Goal: Task Accomplishment & Management: Manage account settings

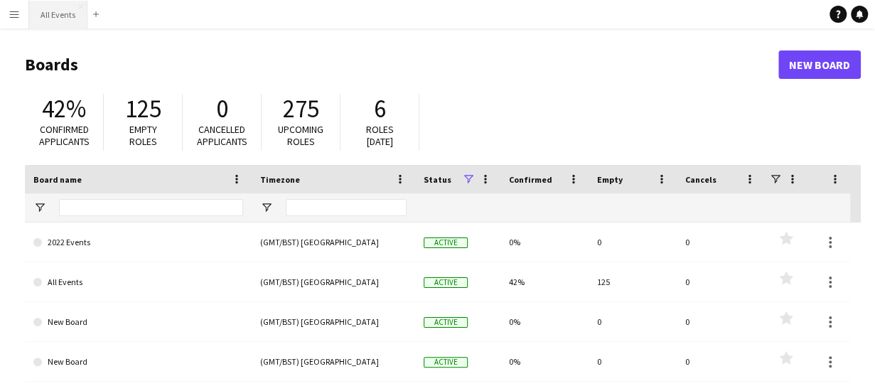
click at [52, 18] on button "All Events Close" at bounding box center [58, 15] width 58 height 28
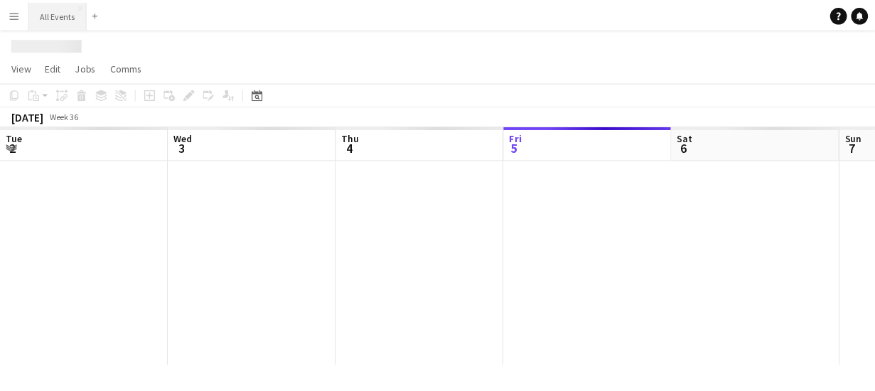
scroll to position [0, 340]
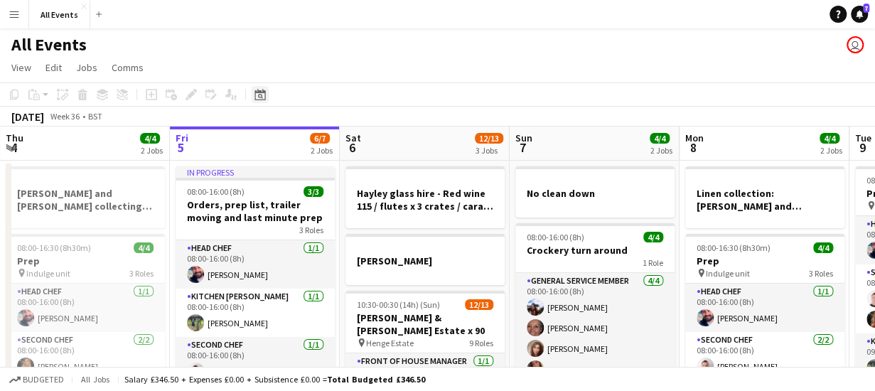
click at [257, 95] on icon "Date picker" at bounding box center [259, 94] width 11 height 11
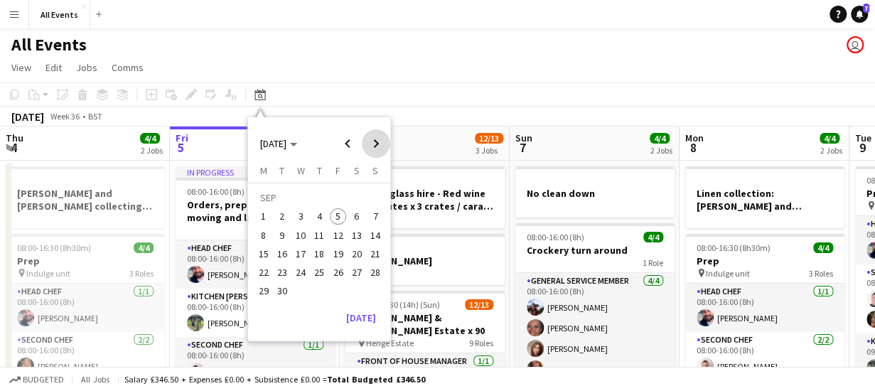
click at [371, 141] on span "Next month" at bounding box center [376, 143] width 28 height 28
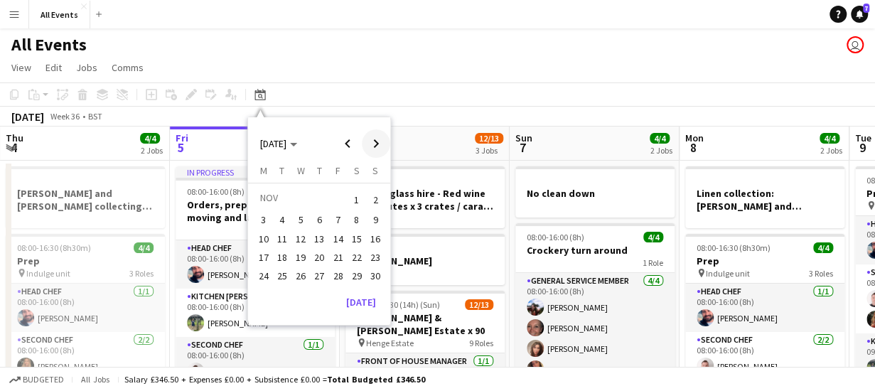
click at [371, 141] on span "Next month" at bounding box center [376, 143] width 28 height 28
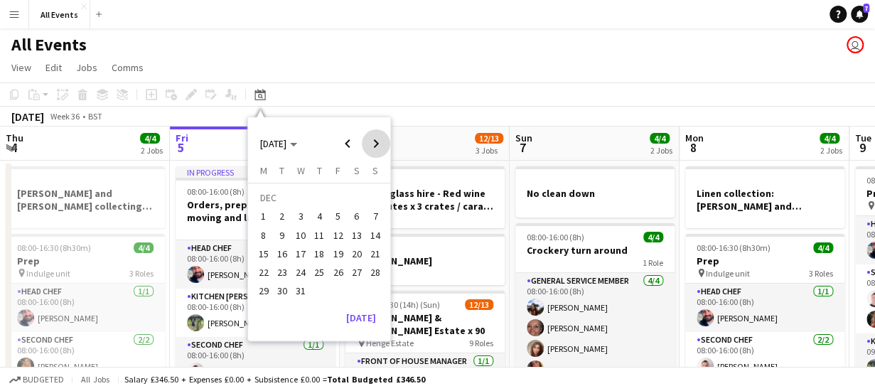
click at [371, 141] on span "Next month" at bounding box center [376, 143] width 28 height 28
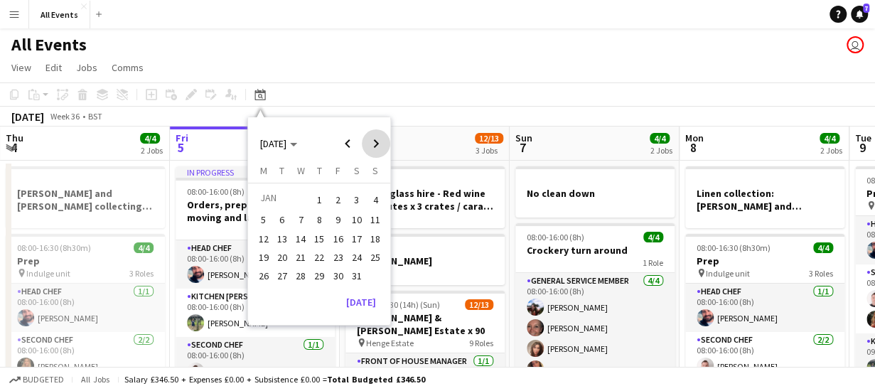
click at [371, 141] on span "Next month" at bounding box center [376, 143] width 28 height 28
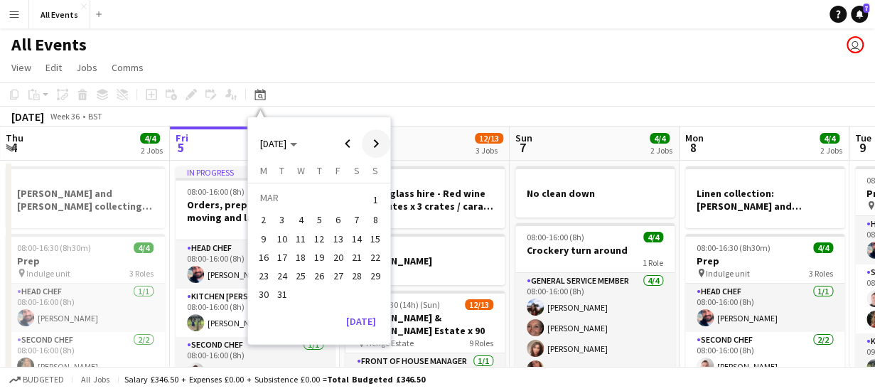
click at [371, 141] on span "Next month" at bounding box center [376, 143] width 28 height 28
click at [357, 218] on span "6" at bounding box center [356, 216] width 17 height 17
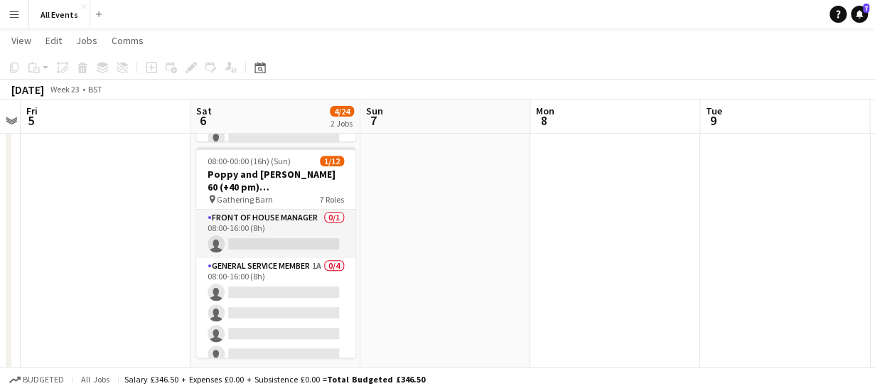
scroll to position [237, 0]
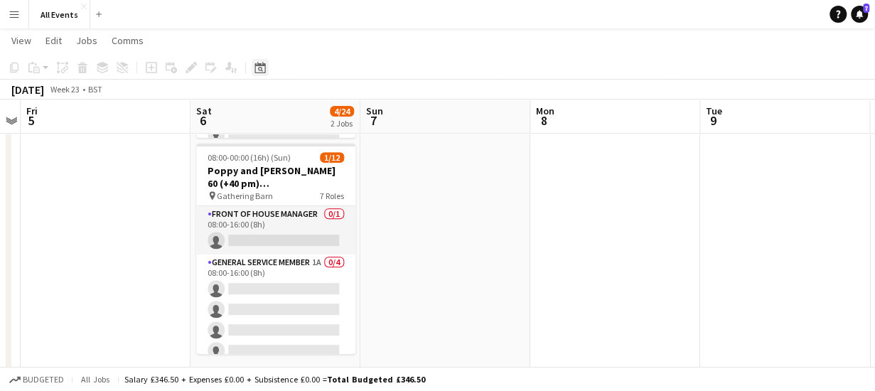
click at [257, 73] on icon at bounding box center [259, 67] width 11 height 11
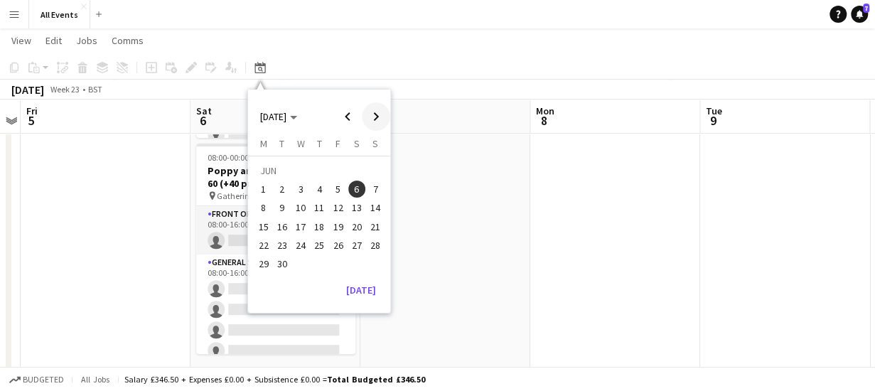
click at [377, 114] on span "Next month" at bounding box center [376, 116] width 28 height 28
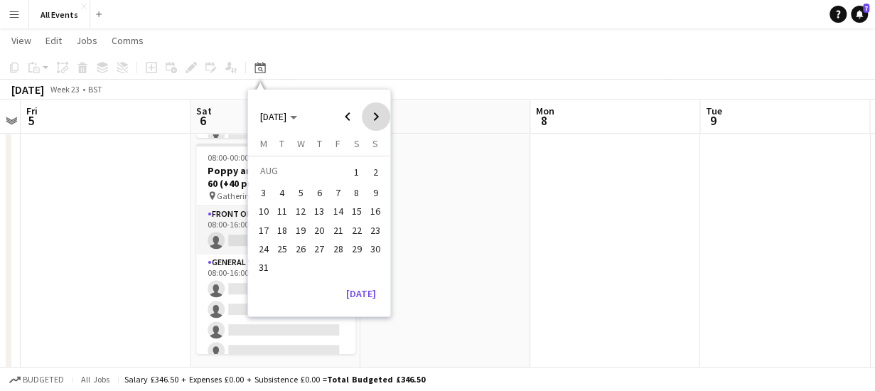
click at [377, 114] on span "Next month" at bounding box center [376, 116] width 28 height 28
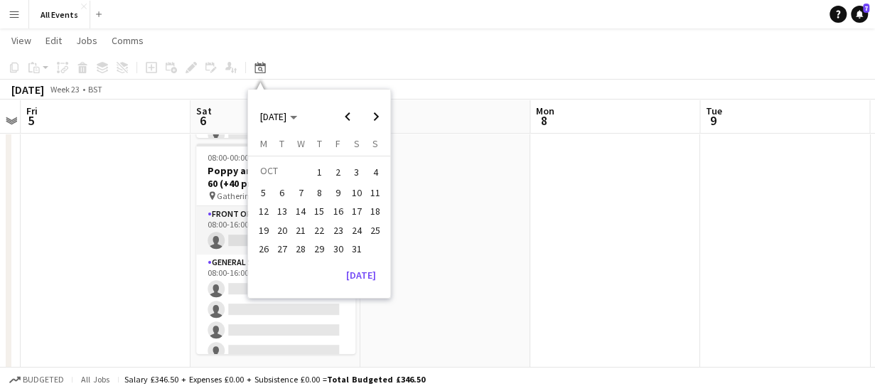
click at [377, 168] on span "4" at bounding box center [375, 172] width 17 height 20
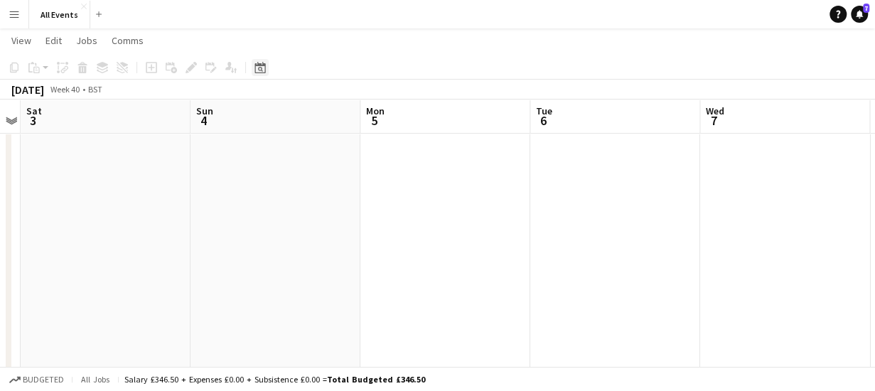
click at [262, 70] on icon at bounding box center [260, 69] width 5 height 5
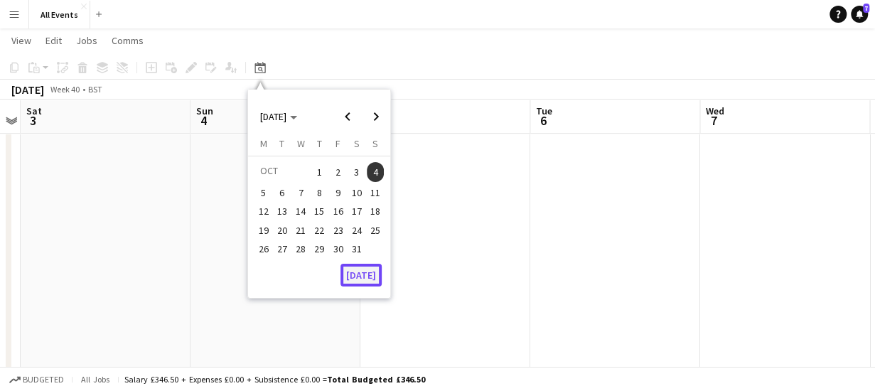
click at [353, 279] on button "[DATE]" at bounding box center [360, 275] width 41 height 23
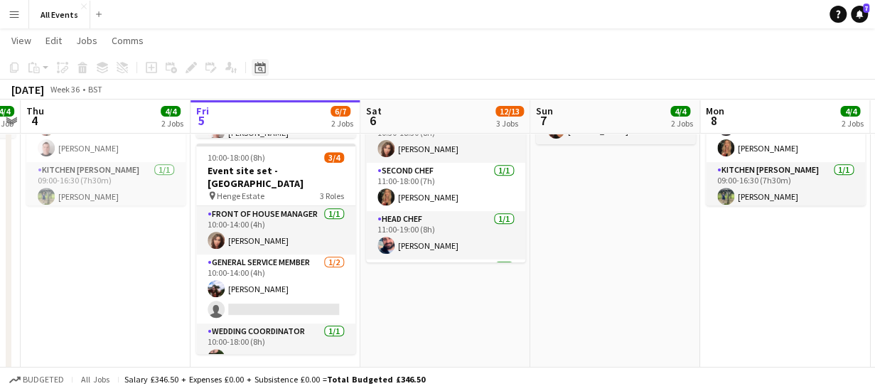
click at [259, 70] on icon at bounding box center [260, 69] width 5 height 5
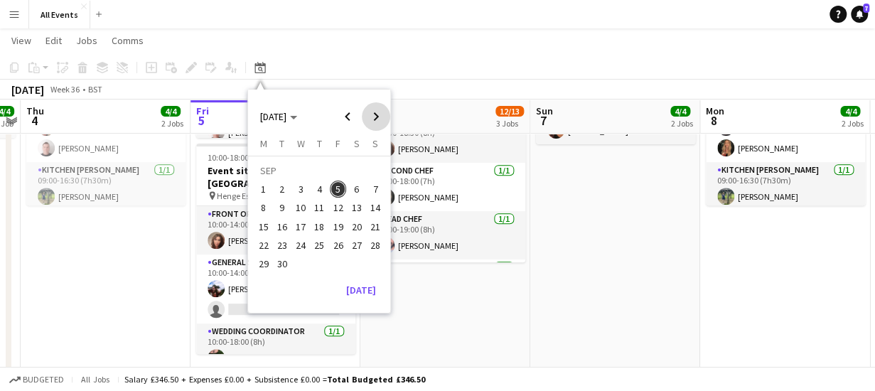
click at [370, 119] on span "Next month" at bounding box center [376, 116] width 28 height 28
click at [374, 191] on span "5" at bounding box center [375, 189] width 17 height 17
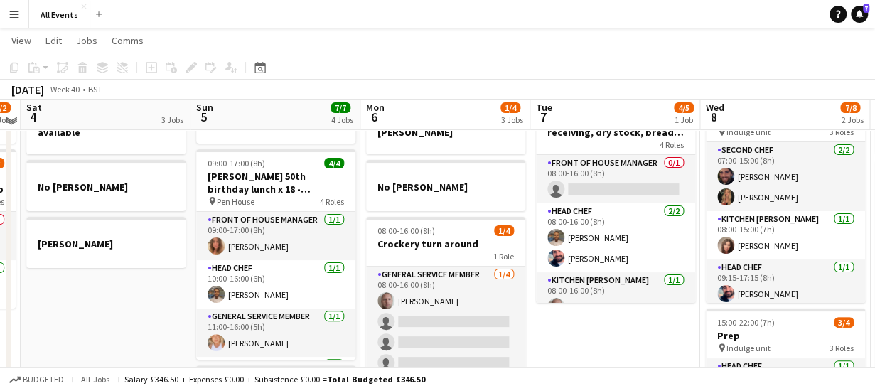
scroll to position [60, 0]
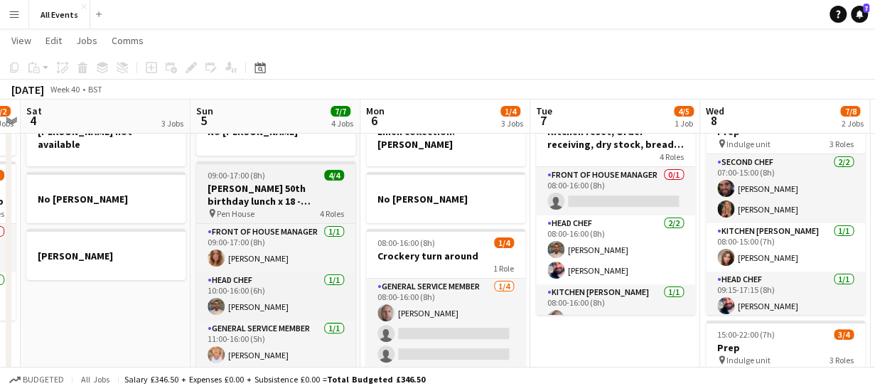
click at [242, 213] on span "Pen House" at bounding box center [236, 213] width 38 height 11
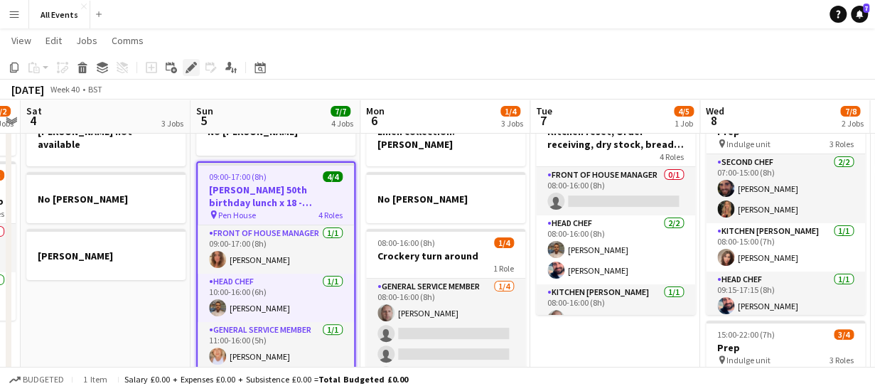
click at [191, 67] on icon at bounding box center [191, 68] width 8 height 8
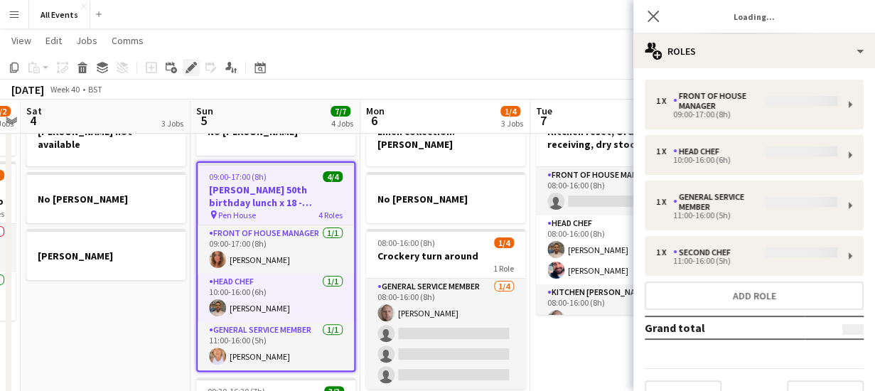
type input "**********"
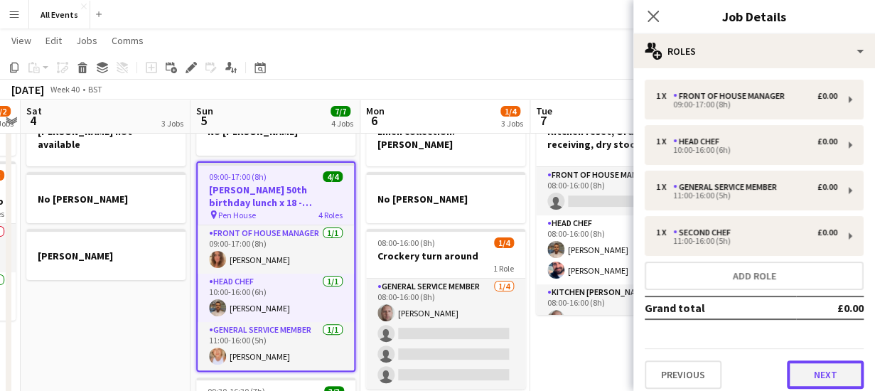
click at [816, 373] on button "Next" at bounding box center [825, 374] width 77 height 28
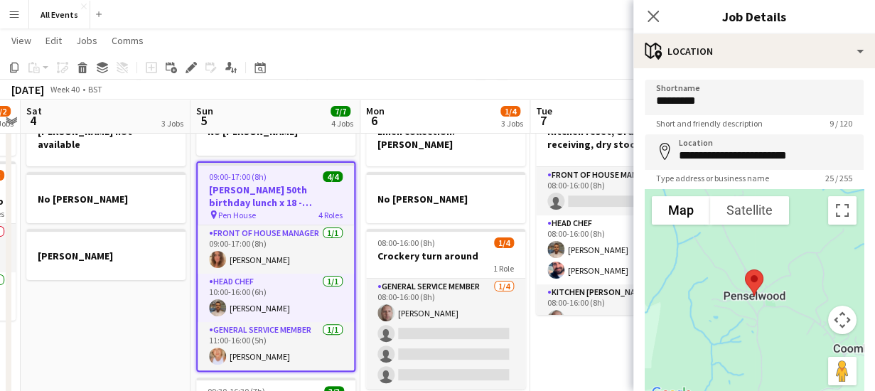
scroll to position [111, 0]
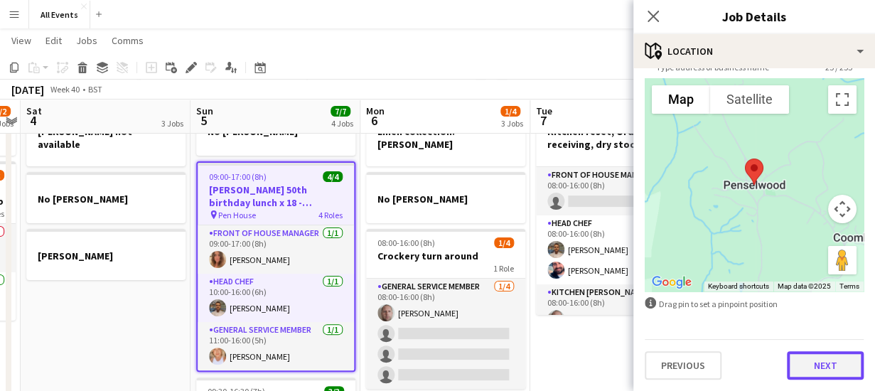
click at [810, 370] on button "Next" at bounding box center [825, 365] width 77 height 28
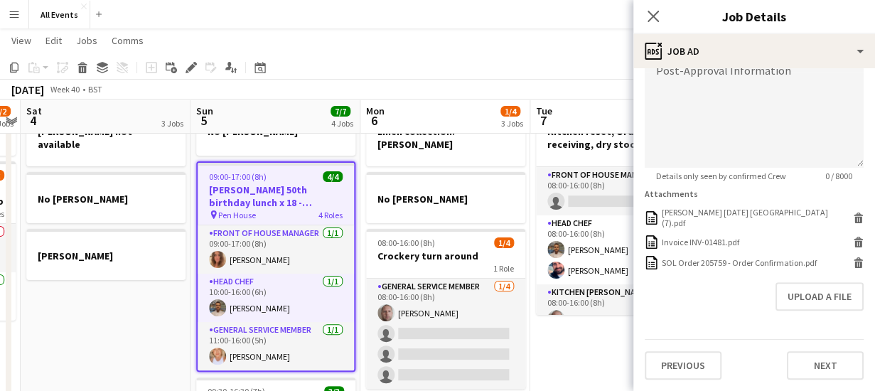
scroll to position [428, 0]
click at [800, 230] on form "**********" at bounding box center [754, 43] width 242 height 672
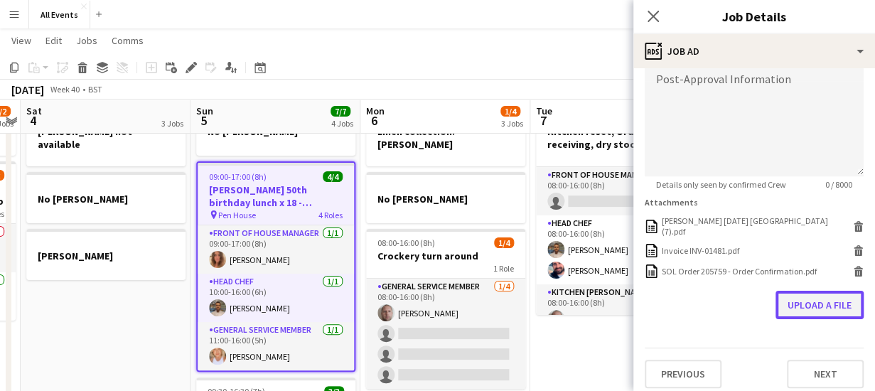
click at [808, 291] on button "Upload a file" at bounding box center [820, 305] width 88 height 28
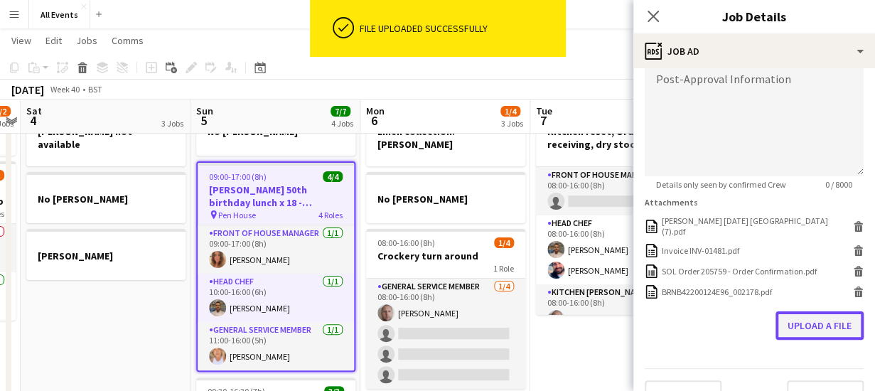
click at [804, 318] on button "Upload a file" at bounding box center [820, 325] width 88 height 28
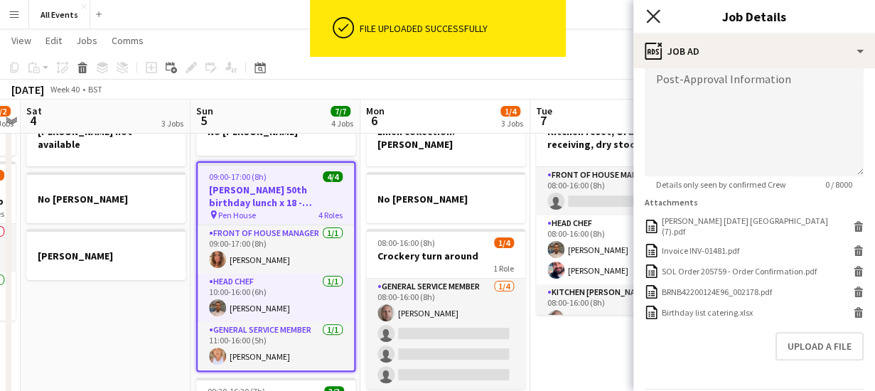
click at [653, 18] on icon "Close pop-in" at bounding box center [653, 16] width 14 height 14
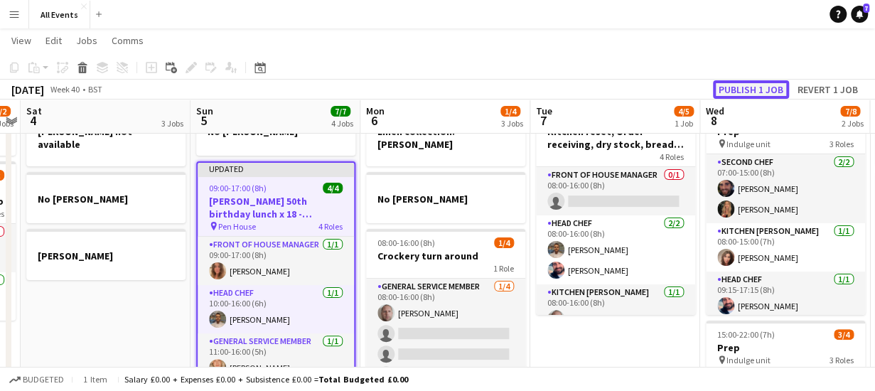
click at [734, 85] on button "Publish 1 job" at bounding box center [751, 89] width 76 height 18
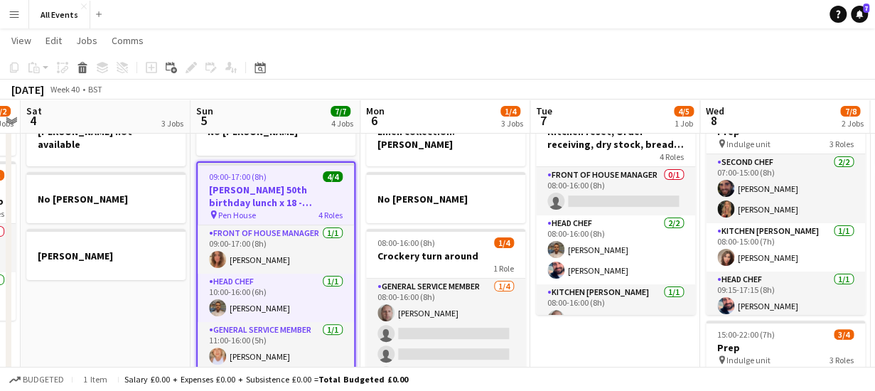
click at [334, 68] on app-toolbar "Copy Paste Paste Ctrl+V Paste with crew Ctrl+Shift+V Paste linked Job [GEOGRAPH…" at bounding box center [437, 67] width 875 height 24
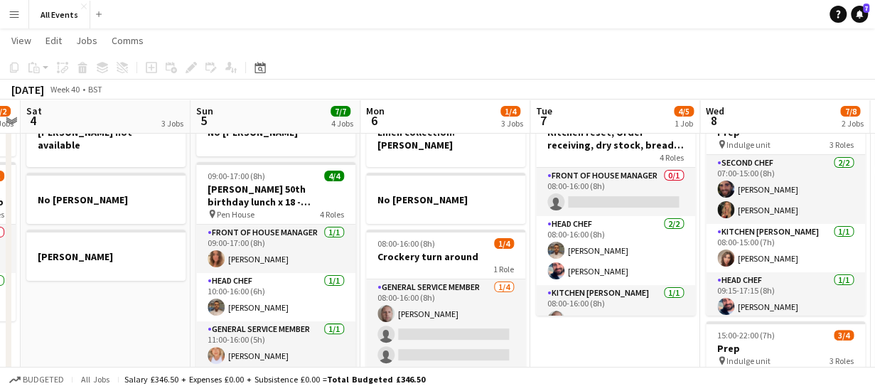
scroll to position [0, 0]
